Goal: Information Seeking & Learning: Learn about a topic

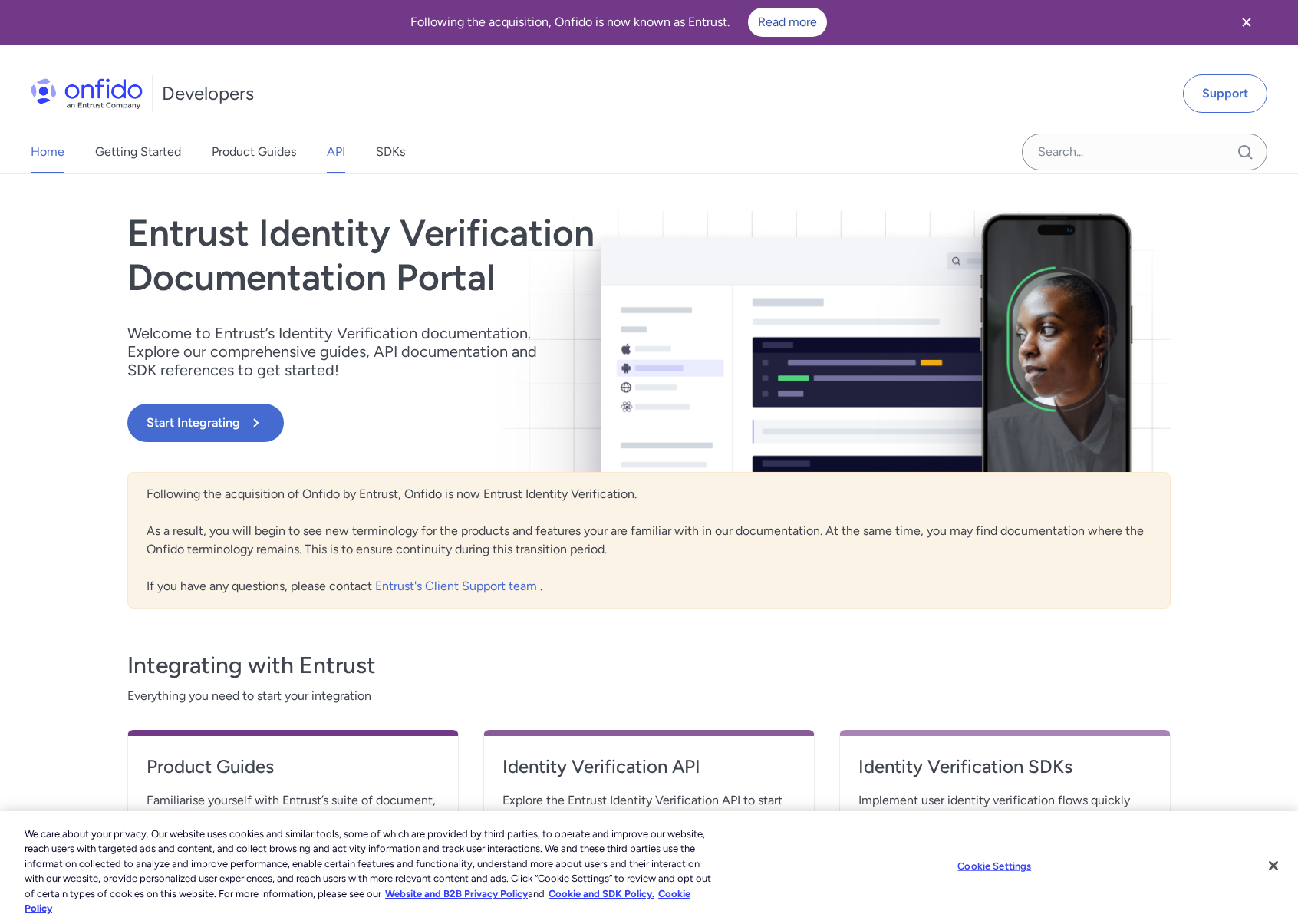
click at [342, 161] on link "API" at bounding box center [336, 151] width 19 height 43
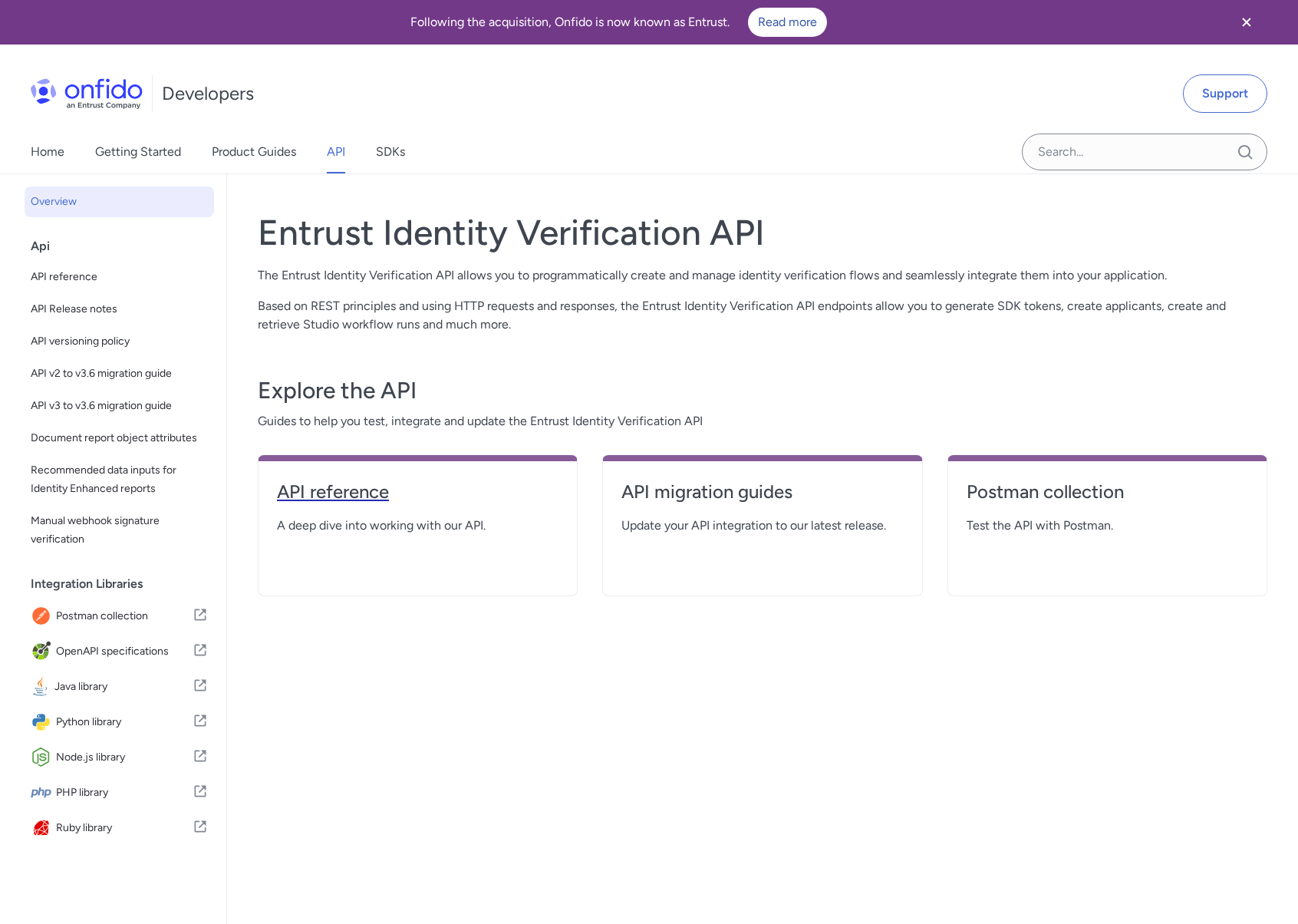
click at [371, 486] on h4 "API reference" at bounding box center [418, 492] width 282 height 25
select select "http"
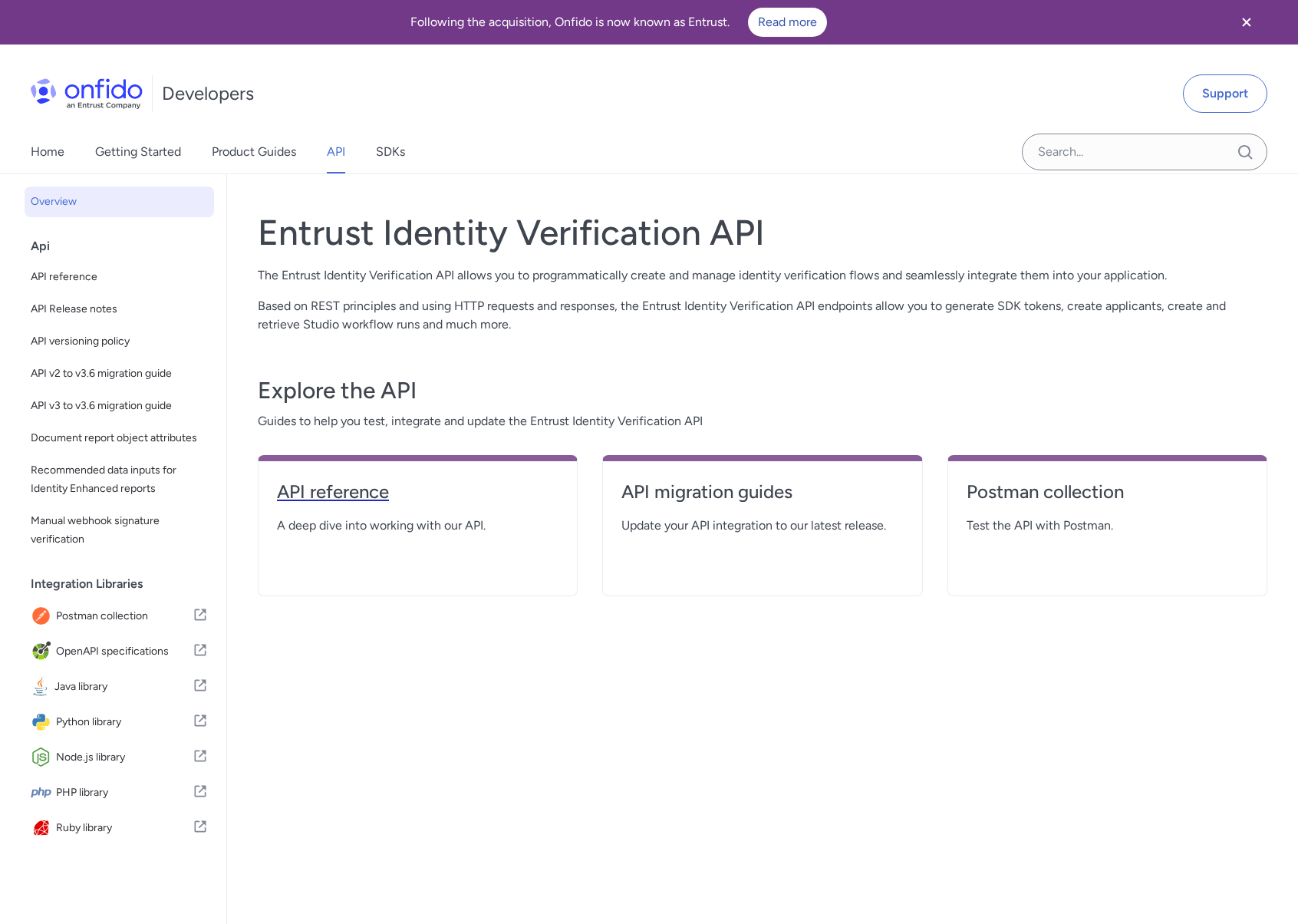
select select "http"
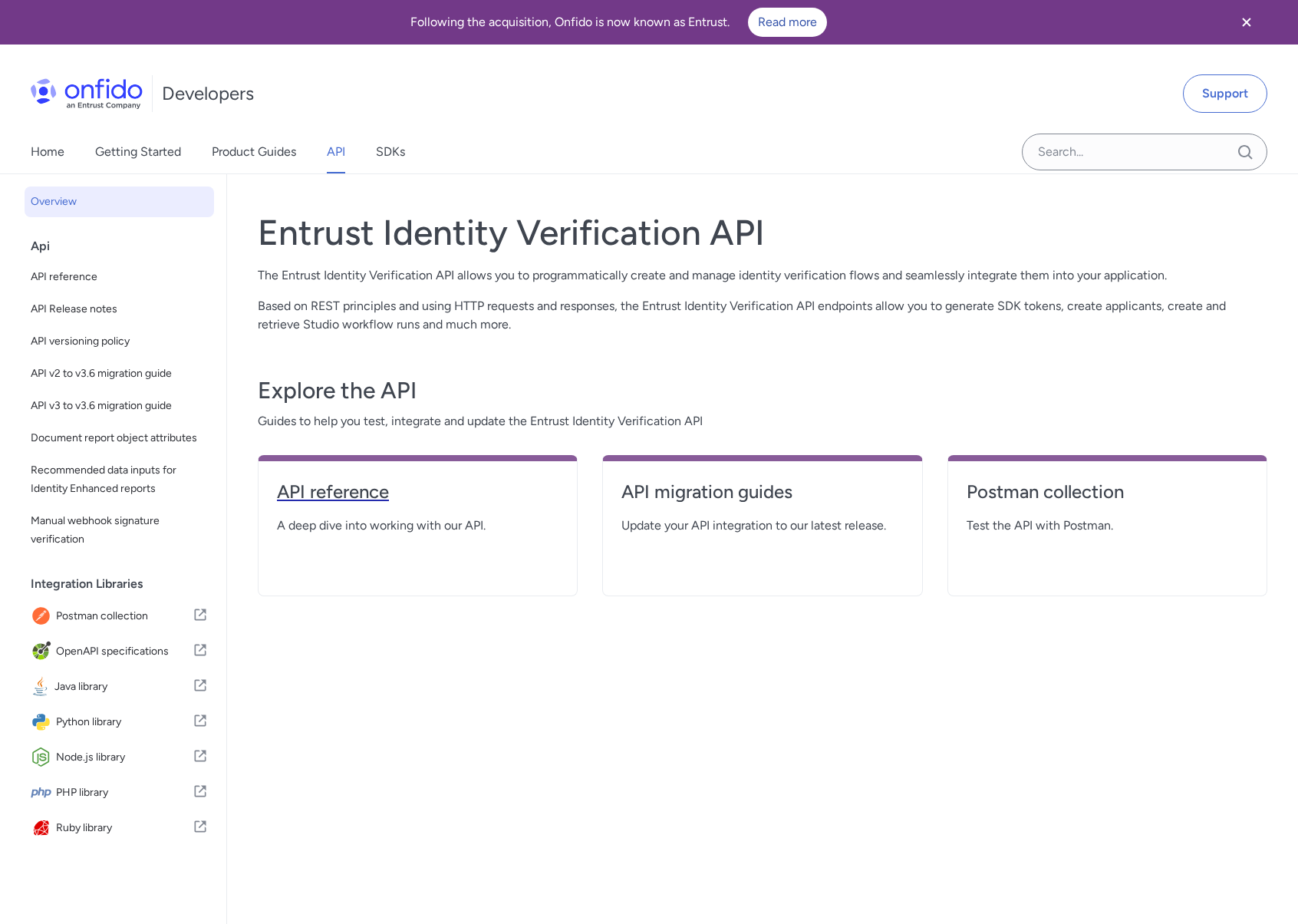
select select "http"
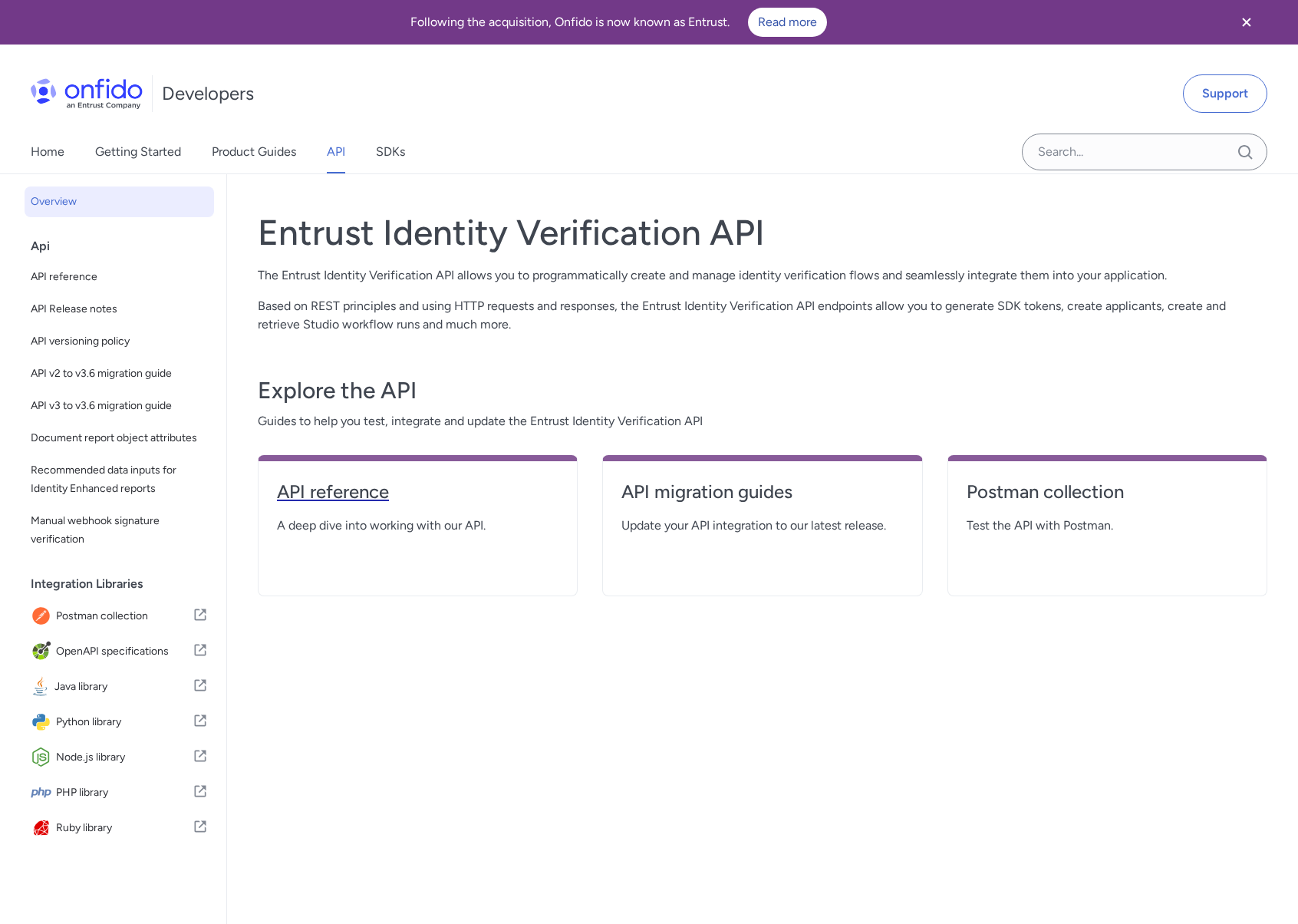
select select "http"
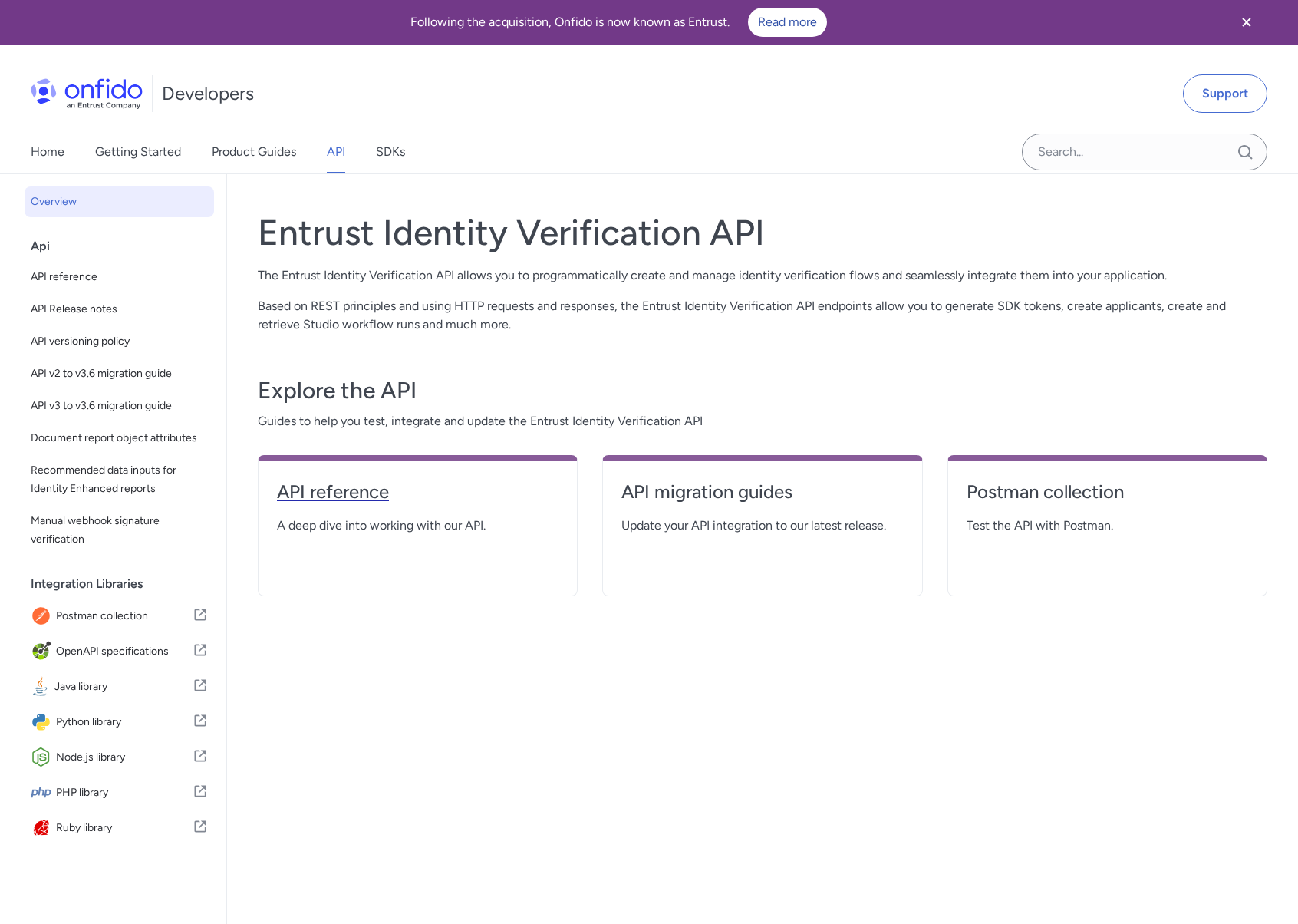
select select "http"
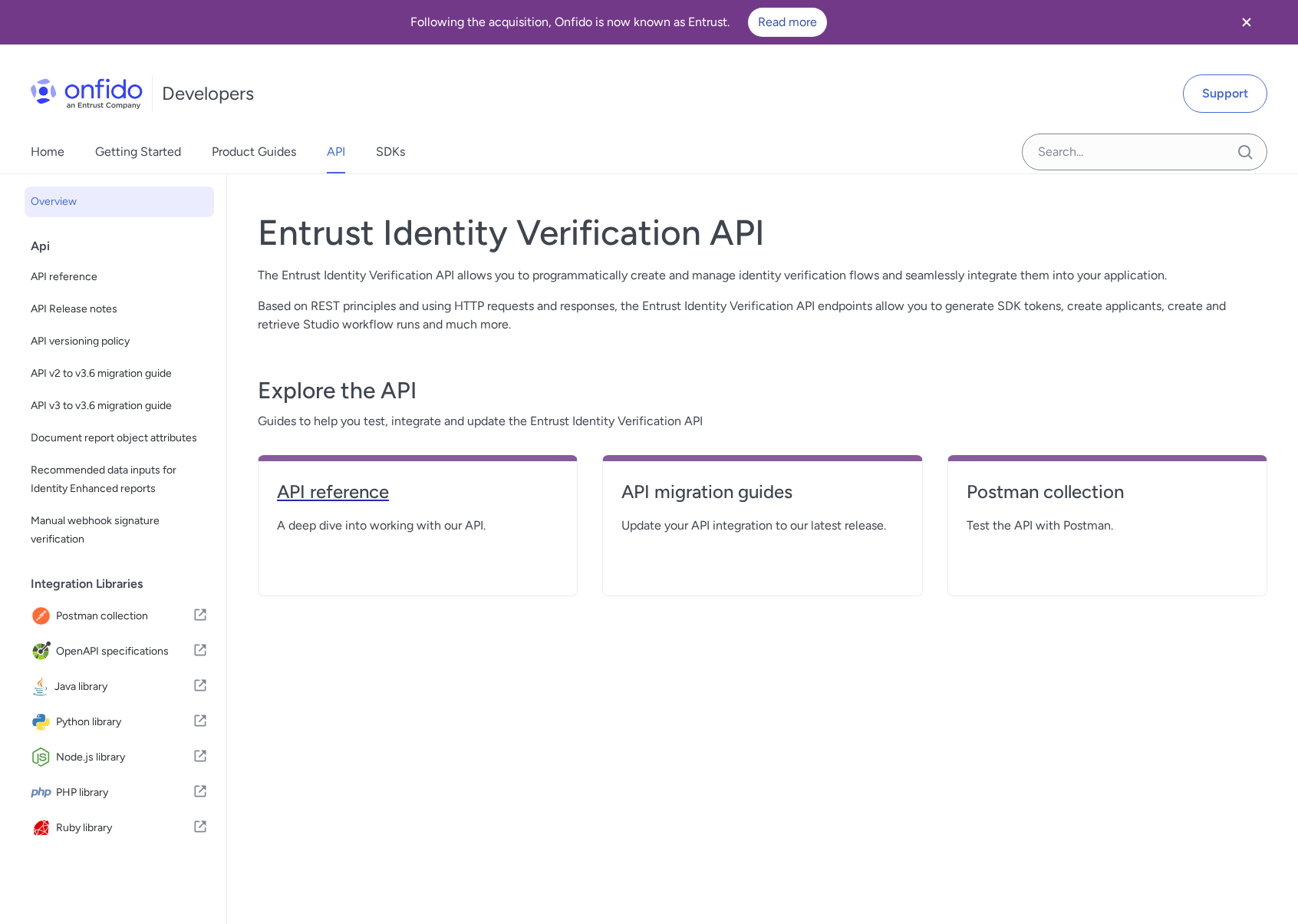
select select "http"
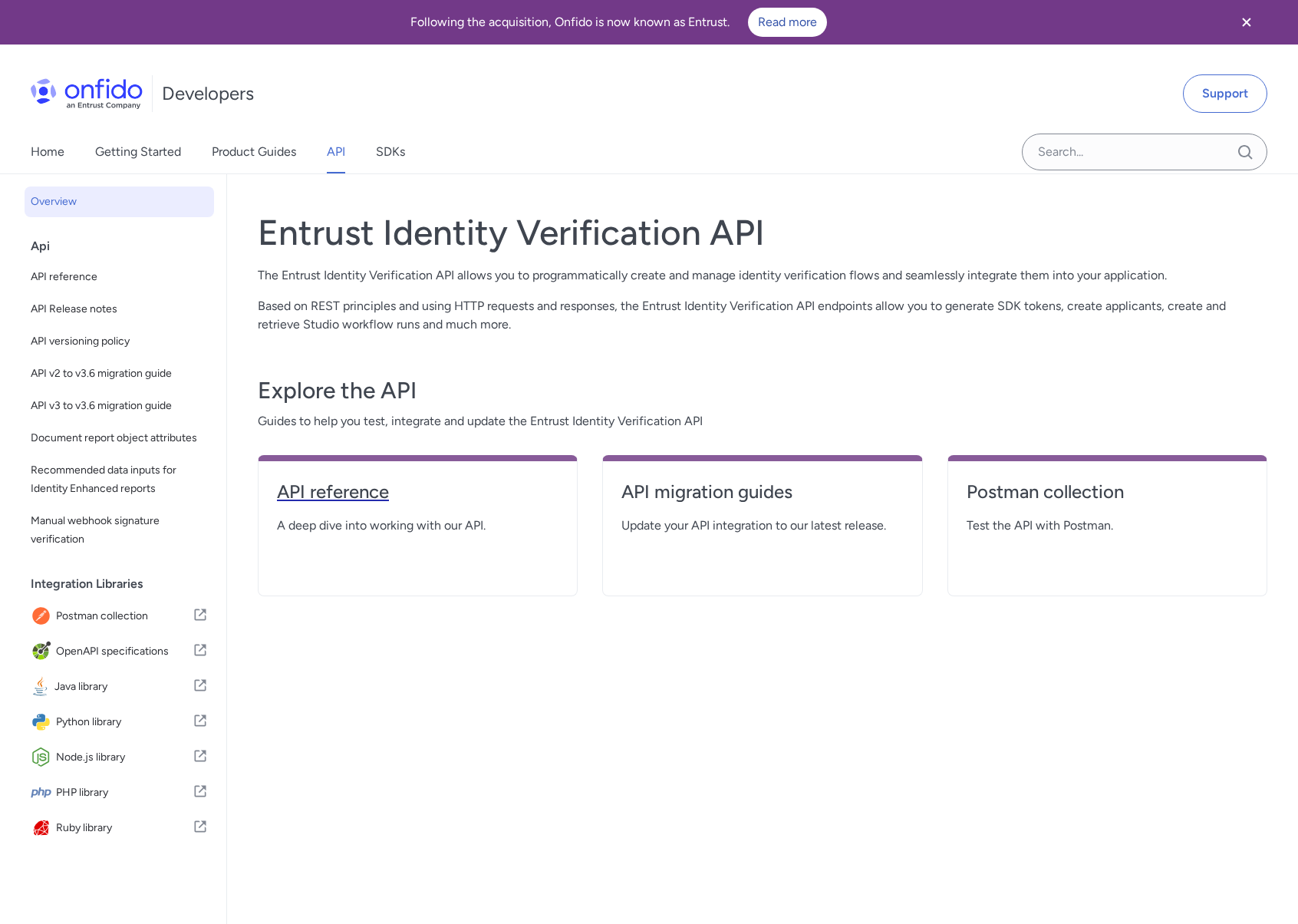
select select "http"
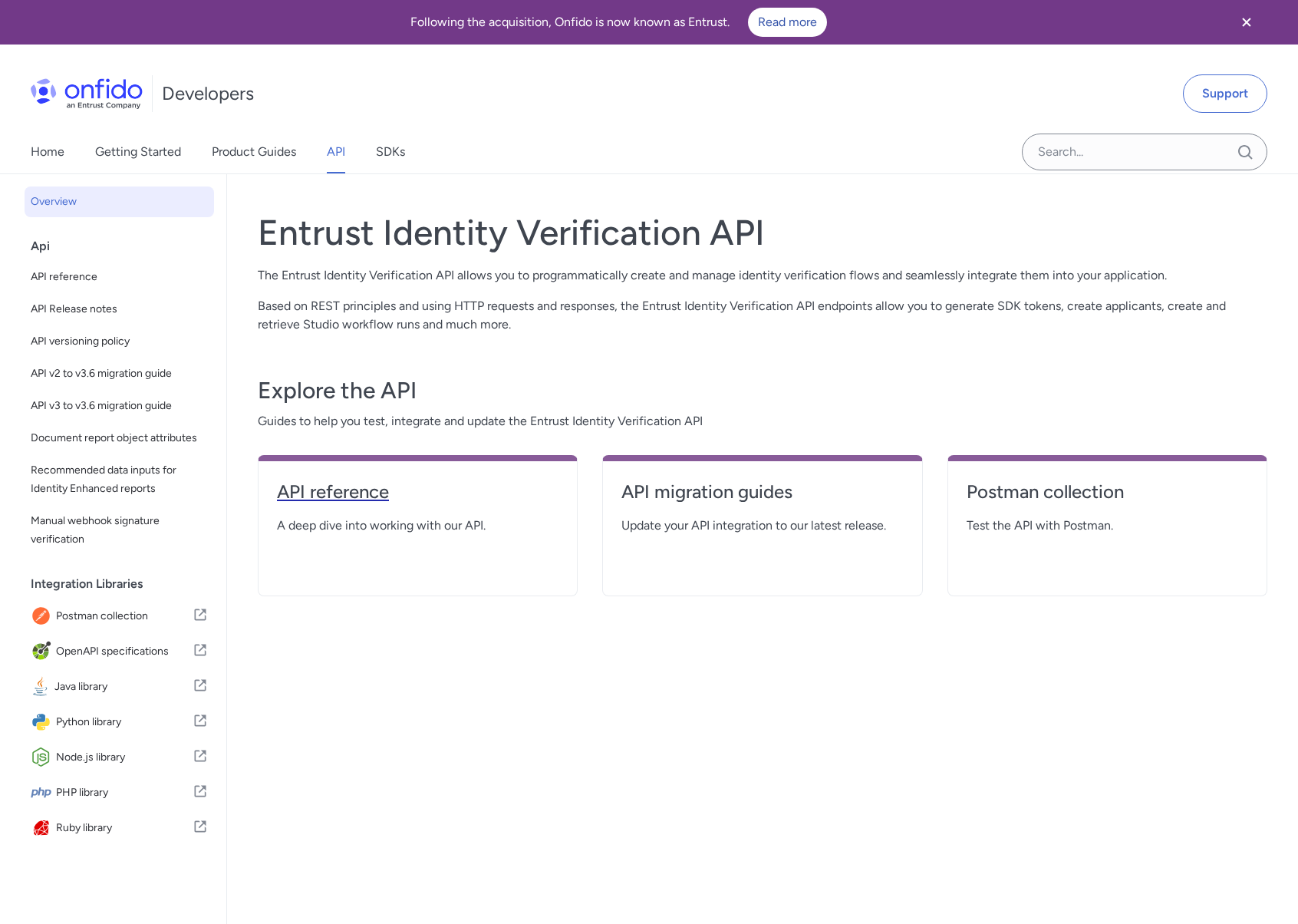
select select "http"
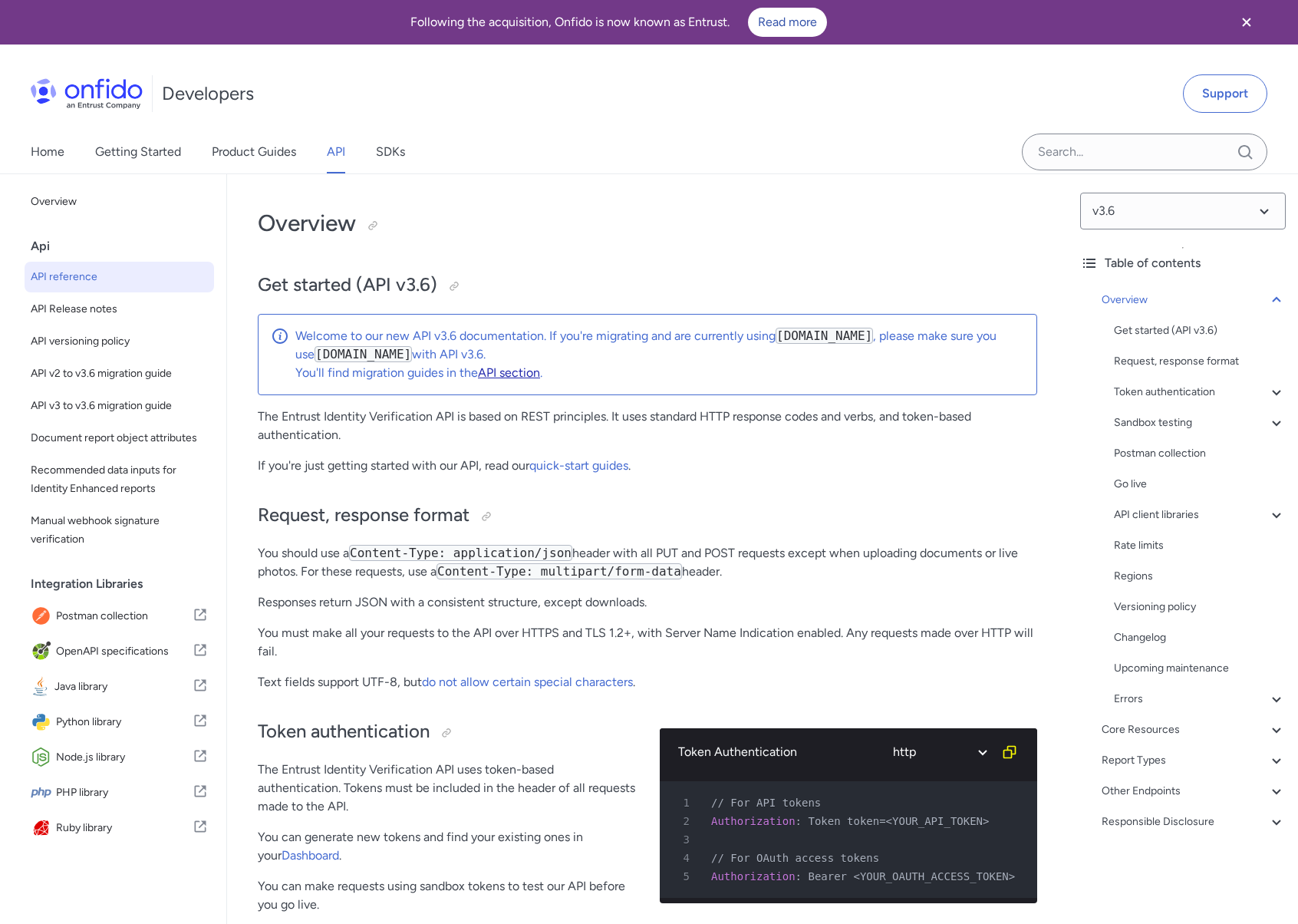
click at [513, 373] on link "API section" at bounding box center [509, 372] width 62 height 15
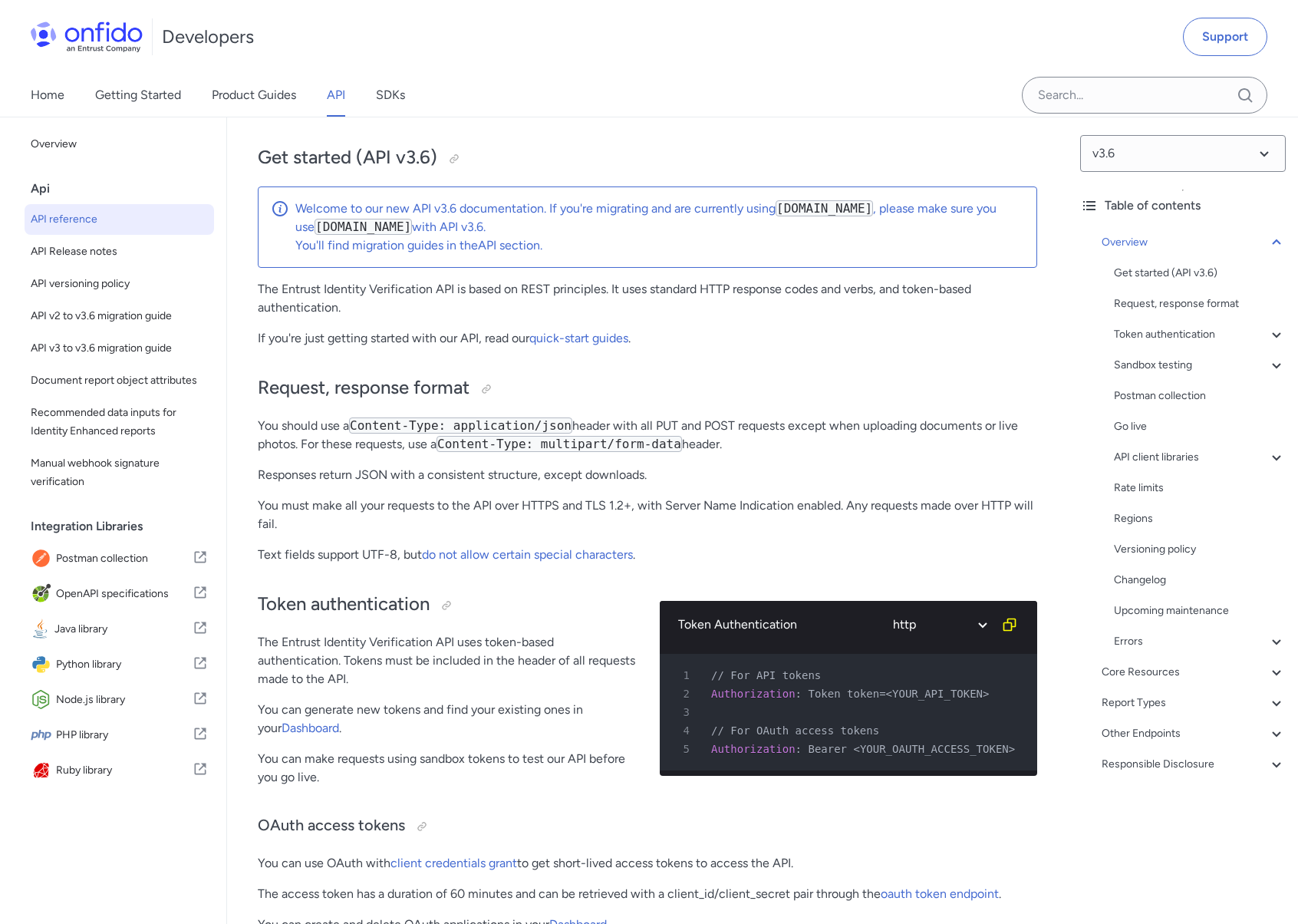
scroll to position [285, 0]
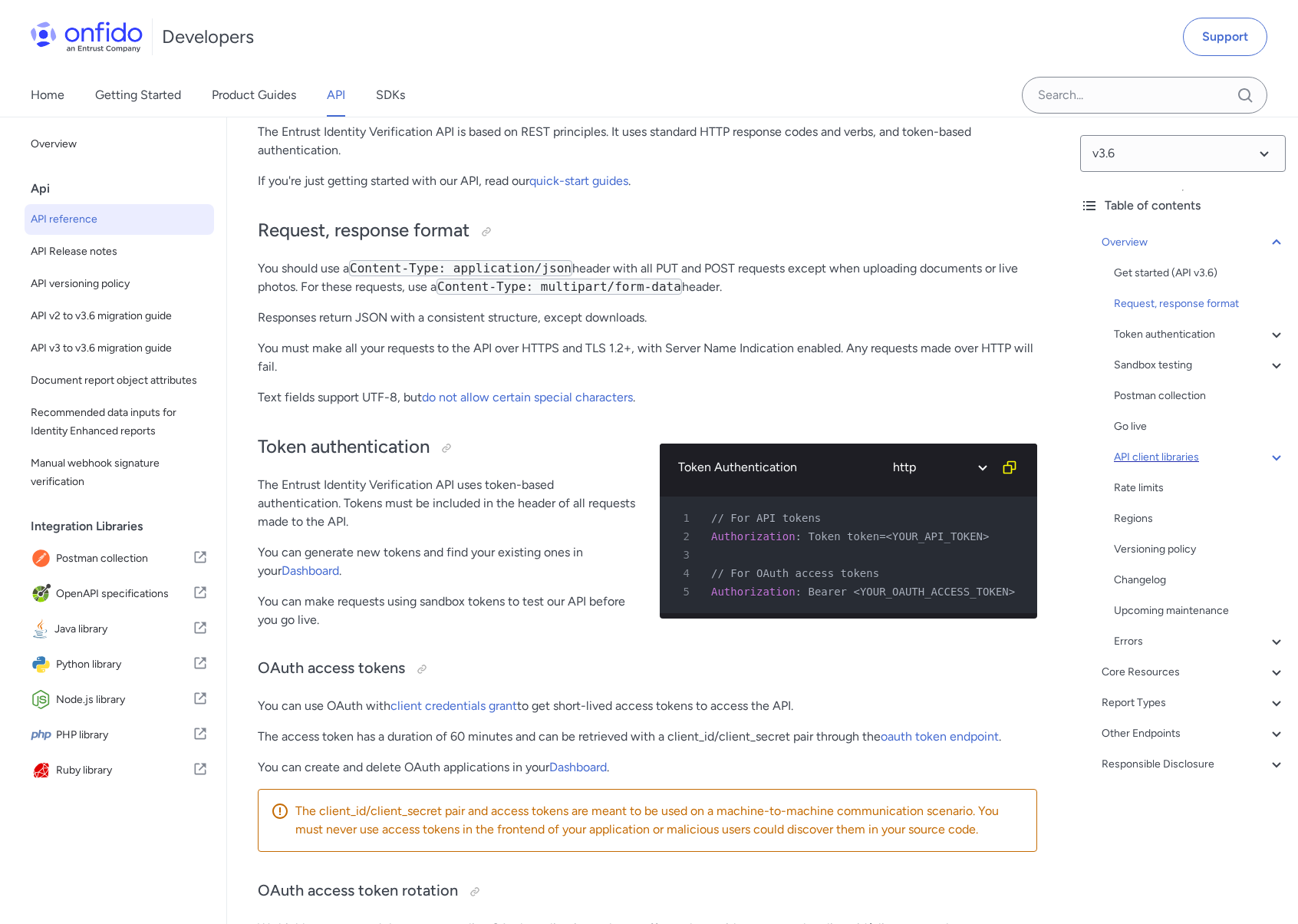
click at [1267, 460] on icon at bounding box center [1276, 457] width 19 height 19
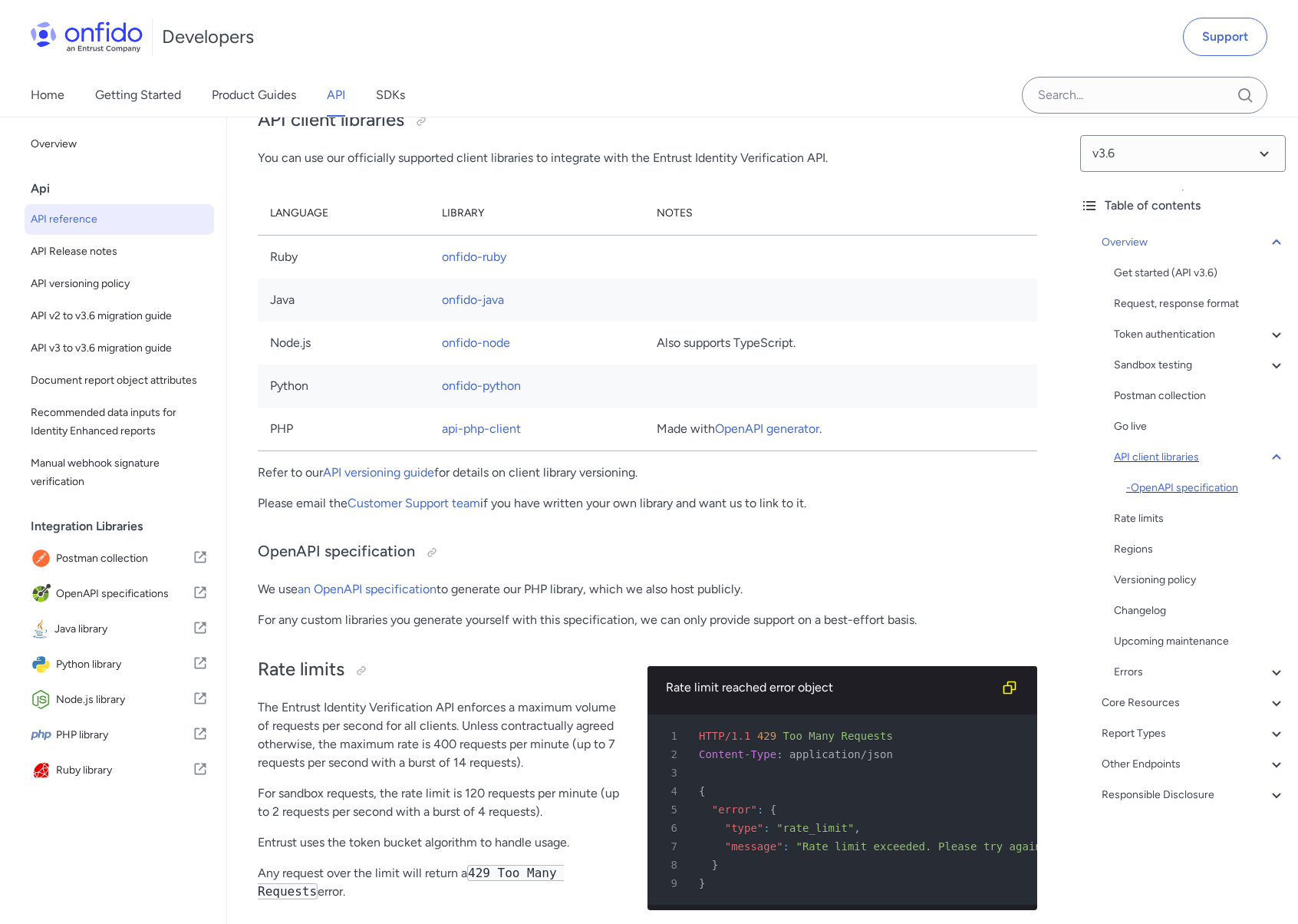
click at [1230, 484] on div "- OpenAPI specification" at bounding box center [1206, 488] width 160 height 19
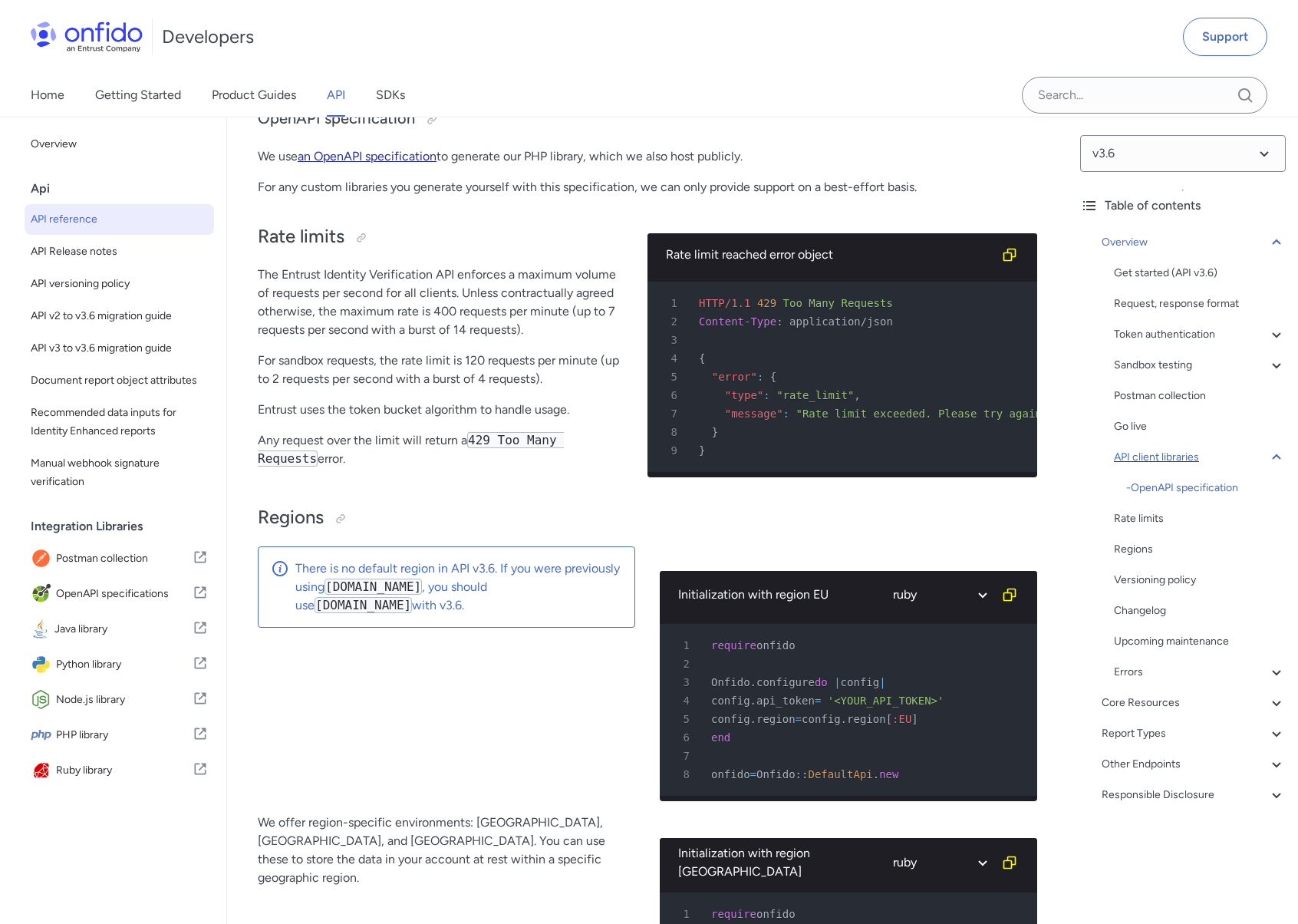
click at [394, 163] on link "an OpenAPI specification" at bounding box center [366, 156] width 139 height 15
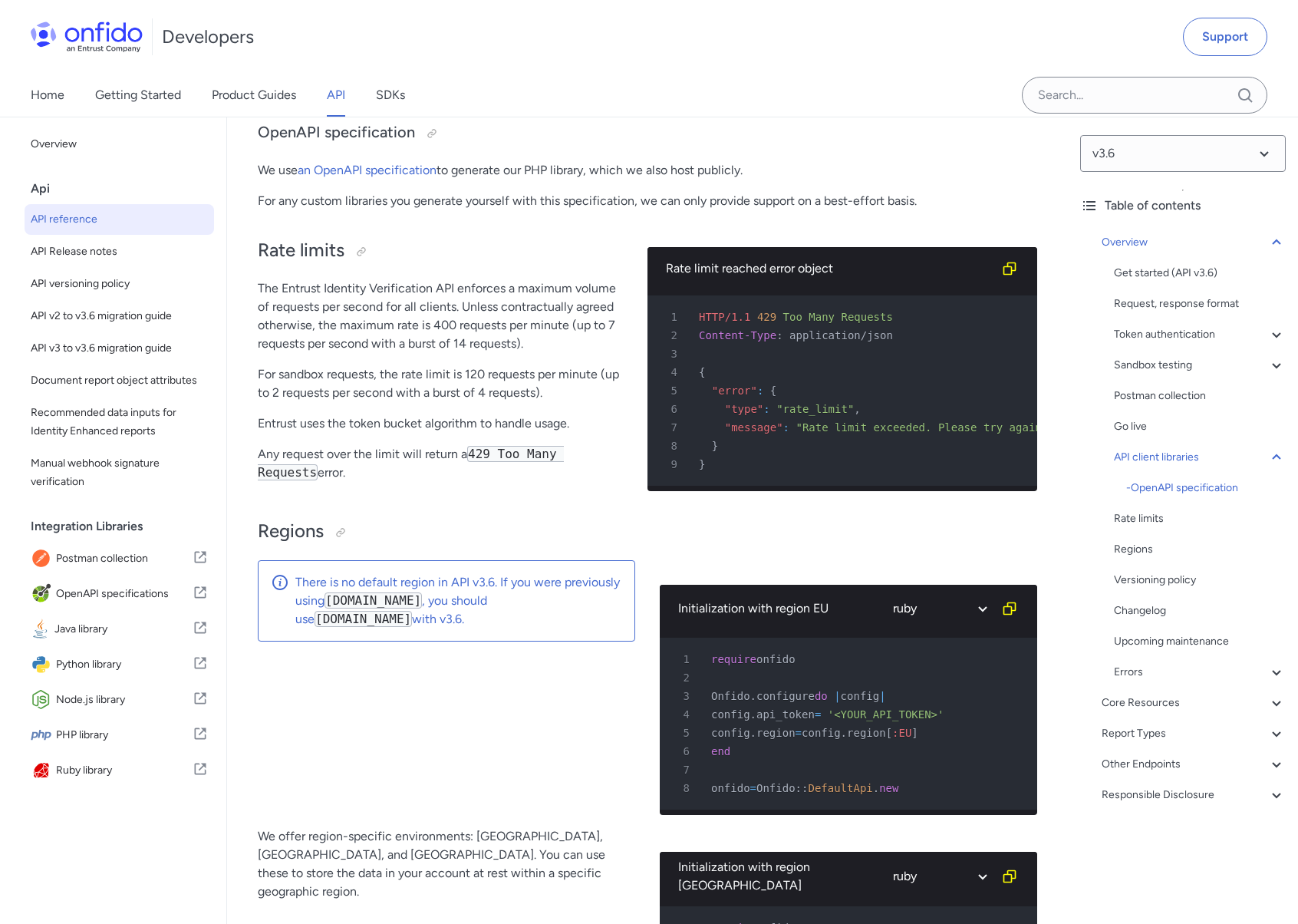
scroll to position [11164, 0]
drag, startPoint x: 43, startPoint y: 186, endPoint x: 47, endPoint y: 155, distance: 31.3
click at [43, 186] on div "Api" at bounding box center [126, 189] width 189 height 31
click at [52, 147] on span "Overview" at bounding box center [120, 144] width 177 height 19
